Goal: Answer question/provide support: Answer question/provide support

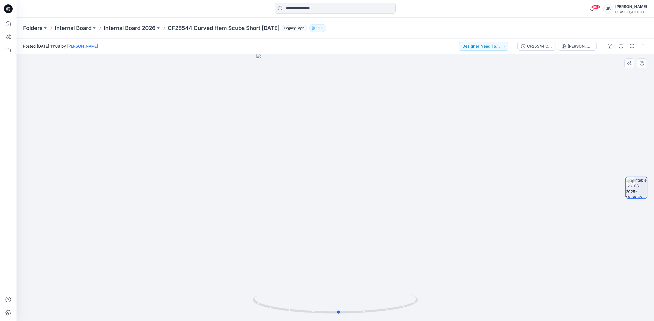
drag, startPoint x: 361, startPoint y: 158, endPoint x: 369, endPoint y: 142, distance: 17.8
click at [365, 144] on div at bounding box center [335, 187] width 638 height 267
drag, startPoint x: 389, startPoint y: 203, endPoint x: 402, endPoint y: 197, distance: 14.4
click at [404, 197] on div at bounding box center [335, 187] width 638 height 267
drag, startPoint x: 386, startPoint y: 210, endPoint x: 426, endPoint y: 197, distance: 41.7
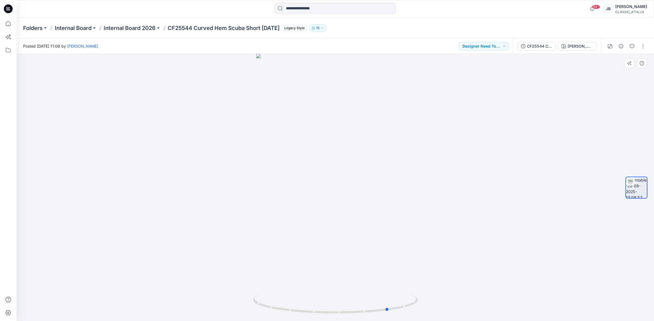
click at [429, 198] on div at bounding box center [335, 187] width 638 height 267
drag, startPoint x: 347, startPoint y: 201, endPoint x: 459, endPoint y: 202, distance: 112.5
click at [456, 204] on div at bounding box center [335, 187] width 638 height 267
click at [489, 47] on button "Designer Need To Review" at bounding box center [483, 46] width 49 height 9
click at [485, 71] on p "Accepted" at bounding box center [479, 71] width 18 height 7
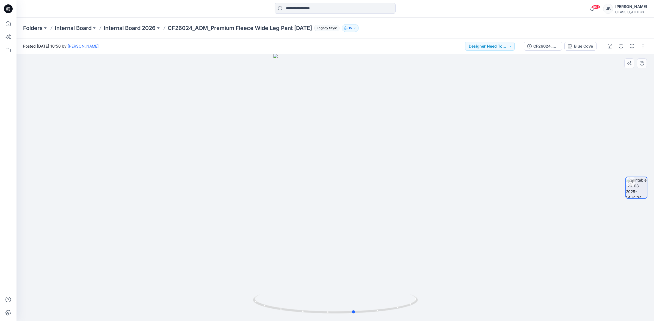
drag, startPoint x: 369, startPoint y: 257, endPoint x: 225, endPoint y: 233, distance: 145.5
click at [225, 235] on div at bounding box center [335, 187] width 638 height 267
drag, startPoint x: 362, startPoint y: 183, endPoint x: 336, endPoint y: 177, distance: 26.9
click at [335, 177] on div at bounding box center [335, 187] width 638 height 267
drag, startPoint x: 395, startPoint y: 215, endPoint x: 254, endPoint y: 206, distance: 141.4
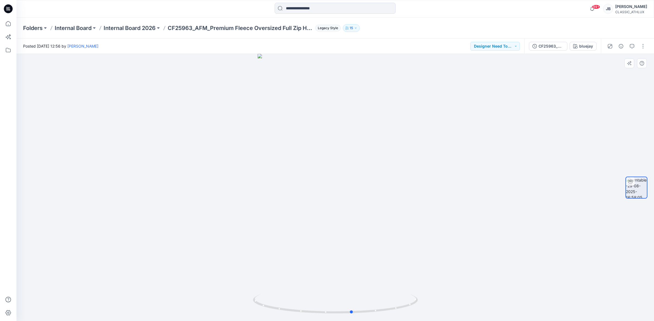
click at [247, 206] on div at bounding box center [335, 187] width 638 height 267
drag, startPoint x: 395, startPoint y: 256, endPoint x: 391, endPoint y: 227, distance: 29.8
click at [391, 229] on div at bounding box center [335, 187] width 638 height 267
click at [495, 48] on button "Designer Need To Review" at bounding box center [494, 46] width 49 height 9
click at [391, 257] on div at bounding box center [335, 187] width 638 height 267
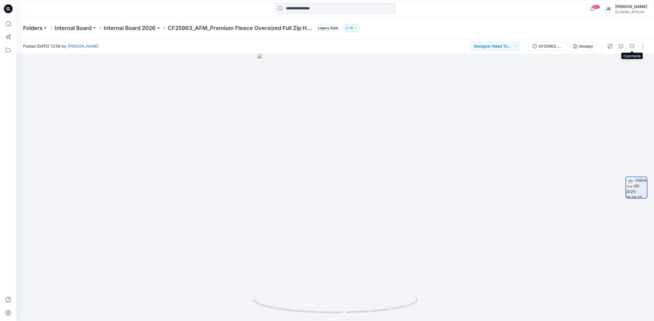
click at [633, 46] on icon "button" at bounding box center [632, 46] width 4 height 4
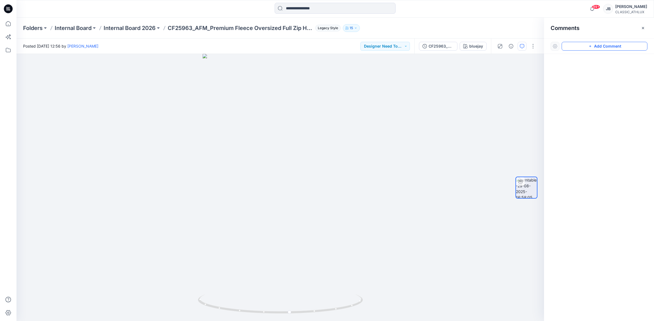
click at [609, 47] on button "Add Comment" at bounding box center [605, 46] width 86 height 9
click at [349, 222] on div "1" at bounding box center [280, 187] width 528 height 267
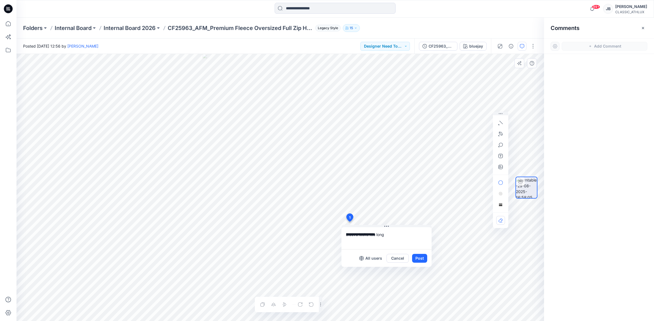
type textarea "**********"
click at [419, 260] on button "Post" at bounding box center [419, 258] width 15 height 9
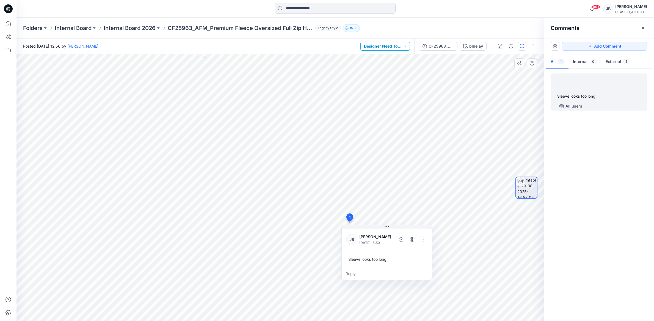
click at [393, 46] on button "Designer Need To Review" at bounding box center [384, 46] width 49 height 9
click at [385, 82] on p "Rejected" at bounding box center [380, 83] width 16 height 7
click at [587, 46] on button "Add Comment" at bounding box center [605, 46] width 86 height 9
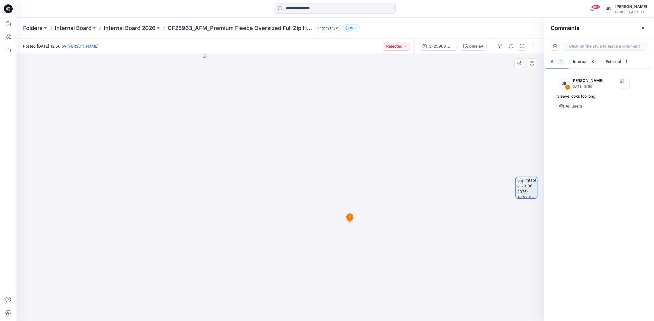
click at [285, 134] on div "2 1 JB Jewel Brown September 05, 2025 16:50 Sleeve looks too long Reply" at bounding box center [280, 187] width 528 height 267
type textarea "**********"
click at [354, 171] on button "Post" at bounding box center [355, 170] width 15 height 9
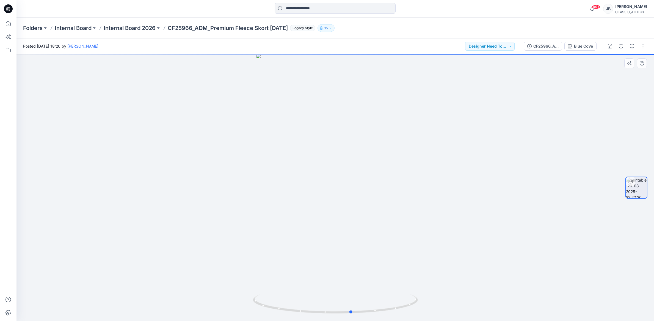
drag, startPoint x: 364, startPoint y: 250, endPoint x: 406, endPoint y: 218, distance: 52.7
click at [380, 238] on div at bounding box center [335, 187] width 638 height 267
click at [486, 46] on button "Designer Need To Review" at bounding box center [489, 46] width 49 height 9
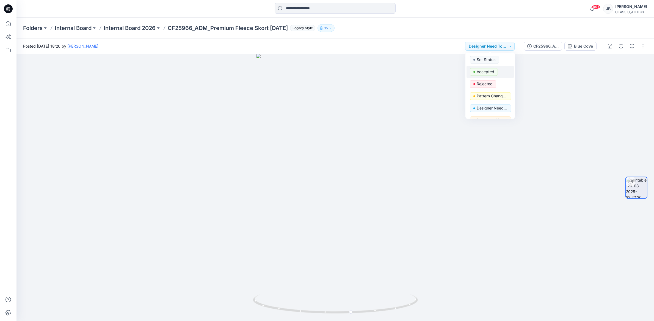
click at [486, 72] on p "Accepted" at bounding box center [486, 71] width 18 height 7
drag, startPoint x: 380, startPoint y: 187, endPoint x: 295, endPoint y: 180, distance: 85.0
click at [291, 181] on div at bounding box center [335, 187] width 638 height 267
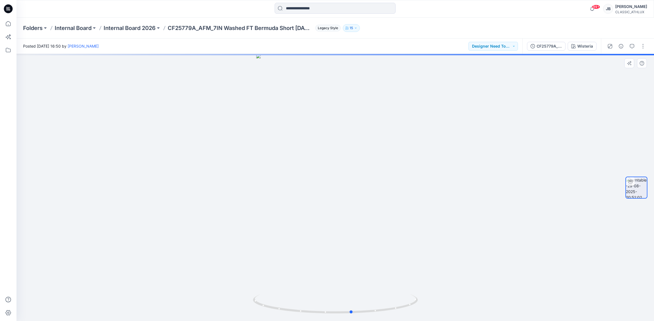
drag, startPoint x: 400, startPoint y: 238, endPoint x: 423, endPoint y: 231, distance: 23.9
click at [416, 234] on div at bounding box center [335, 187] width 638 height 267
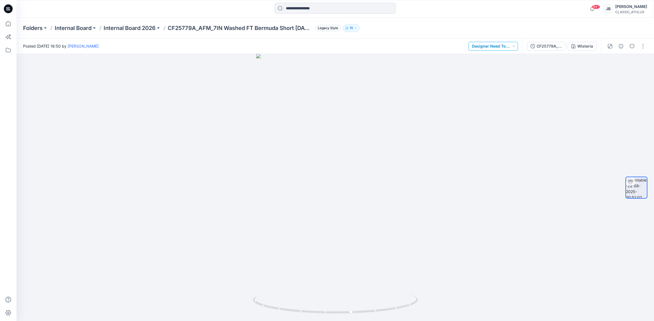
drag, startPoint x: 496, startPoint y: 46, endPoint x: 499, endPoint y: 49, distance: 4.7
click at [496, 46] on button "Designer Need To Review" at bounding box center [493, 46] width 49 height 9
drag, startPoint x: 493, startPoint y: 73, endPoint x: 492, endPoint y: 78, distance: 4.5
click at [493, 73] on p "Accepted" at bounding box center [489, 71] width 18 height 7
drag, startPoint x: 356, startPoint y: 214, endPoint x: 358, endPoint y: 207, distance: 6.7
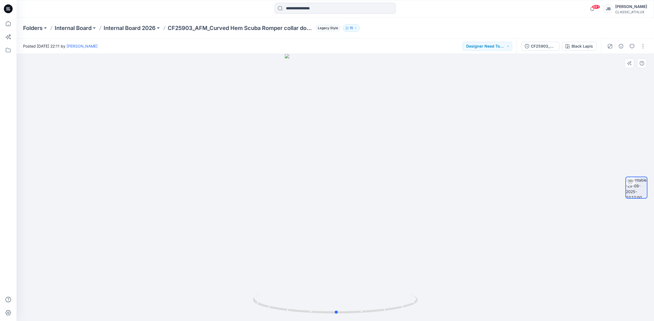
click at [357, 208] on div at bounding box center [335, 187] width 638 height 267
drag, startPoint x: 379, startPoint y: 206, endPoint x: 374, endPoint y: 200, distance: 7.8
click at [373, 201] on div at bounding box center [335, 187] width 638 height 267
click at [491, 48] on button "Designer Need To Review" at bounding box center [487, 46] width 49 height 9
click at [489, 70] on p "Accepted" at bounding box center [484, 71] width 18 height 7
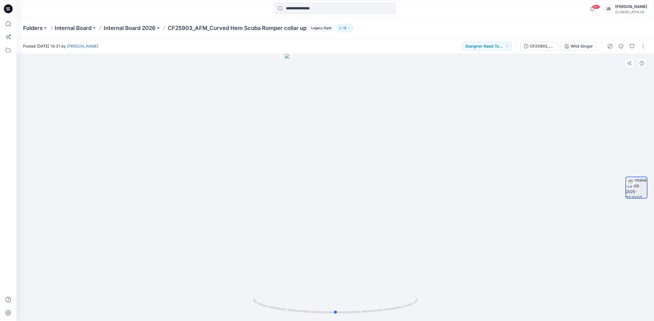
drag, startPoint x: 418, startPoint y: 208, endPoint x: 419, endPoint y: 204, distance: 4.2
click at [418, 205] on div at bounding box center [335, 187] width 638 height 267
click at [487, 47] on button "Designer Need To Review" at bounding box center [486, 46] width 49 height 9
click at [483, 70] on p "Accepted" at bounding box center [483, 71] width 18 height 7
